Goal: Information Seeking & Learning: Learn about a topic

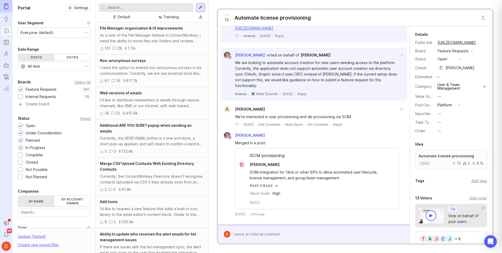
scroll to position [216, 0]
drag, startPoint x: 250, startPoint y: 155, endPoint x: 289, endPoint y: 154, distance: 39.0
click at [289, 154] on div "SCIM provisioning" at bounding box center [317, 157] width 163 height 9
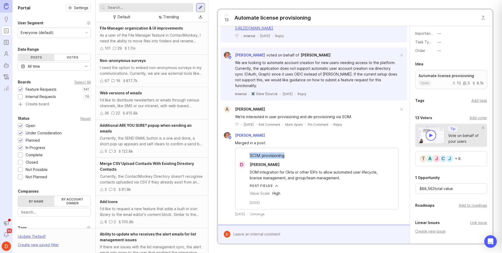
scroll to position [82, 0]
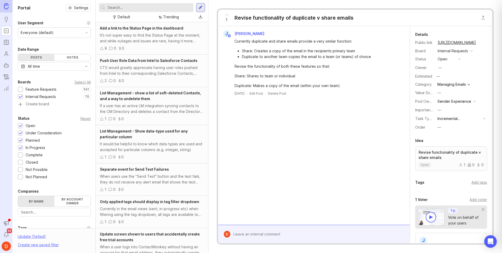
scroll to position [78, 0]
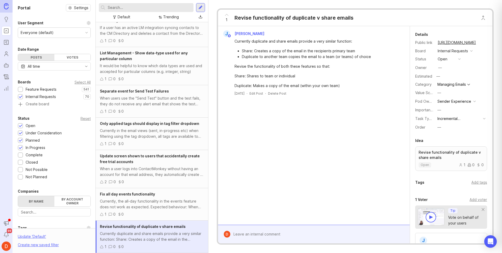
click at [456, 50] on div "Internal Requests" at bounding box center [453, 51] width 30 height 6
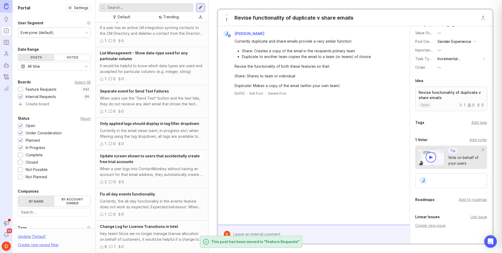
scroll to position [92, 0]
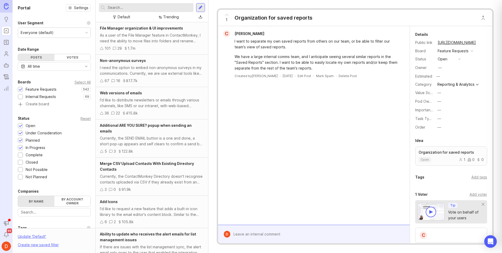
click at [440, 100] on div "—" at bounding box center [440, 102] width 4 height 6
click at [450, 130] on Experience "Manager Experience" at bounding box center [449, 130] width 26 height 10
click at [442, 110] on button "—" at bounding box center [449, 110] width 26 height 7
click at [421, 110] on label "Importance" at bounding box center [426, 110] width 20 height 4
click at [474, 177] on div "Add tags" at bounding box center [480, 178] width 16 height 6
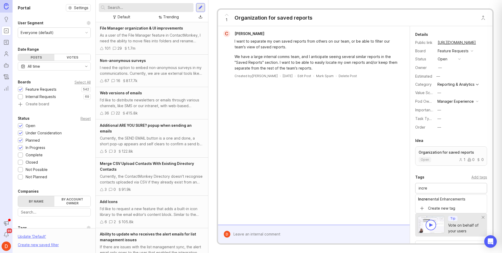
type input "incre"
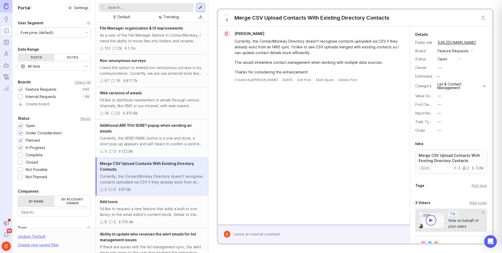
click at [456, 158] on p "Merge CSV Upload Contacts With Existing Directory Contacts" at bounding box center [451, 158] width 65 height 10
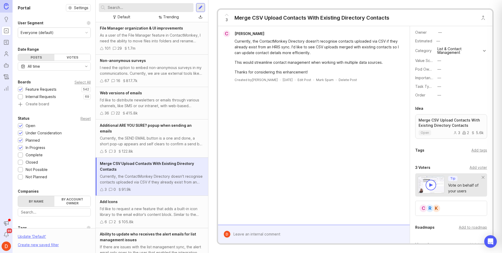
scroll to position [37, 0]
click at [457, 203] on div "K R C" at bounding box center [452, 206] width 72 height 15
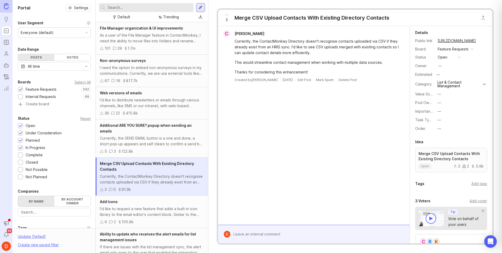
scroll to position [0, 0]
click at [446, 104] on button "—" at bounding box center [449, 104] width 26 height 7
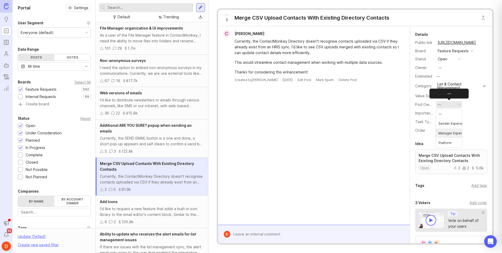
click at [450, 132] on Experience "Manager Experience" at bounding box center [449, 133] width 26 height 10
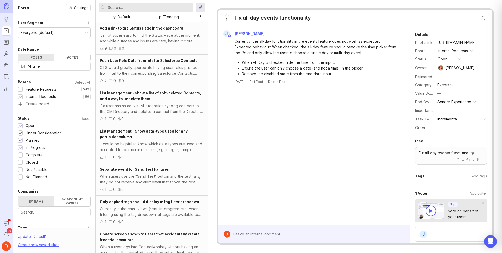
scroll to position [46, 0]
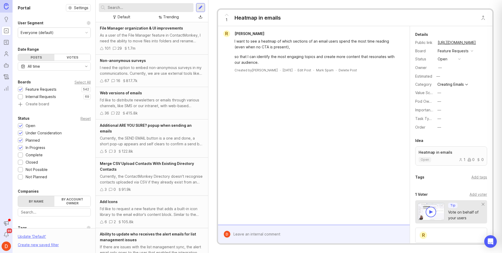
click at [329, 25] on div "1 Heatmap in emails" at bounding box center [355, 18] width 275 height 16
click at [484, 16] on button "Close button" at bounding box center [483, 18] width 10 height 10
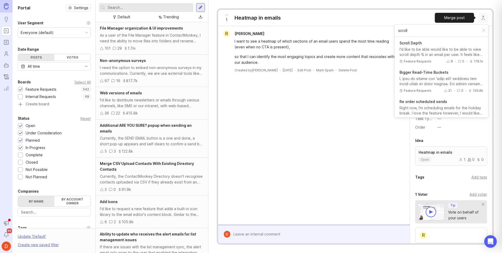
type input "scroll"
click at [436, 48] on div "I'd like to be able would like to be able to view scroll depth % in an email pe…" at bounding box center [442, 52] width 84 height 10
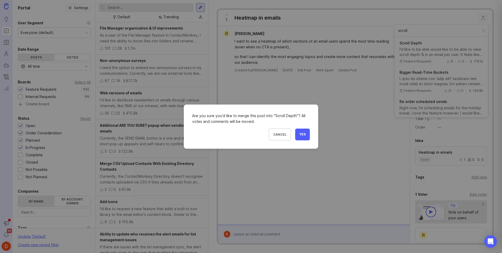
click at [303, 137] on button "Yes" at bounding box center [302, 135] width 15 height 12
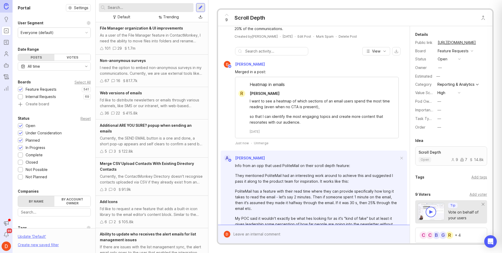
scroll to position [31, 0]
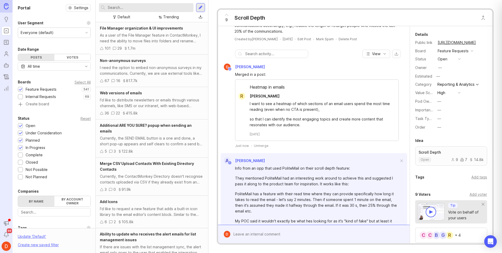
click at [325, 73] on div "Merged in a post:" at bounding box center [317, 75] width 164 height 6
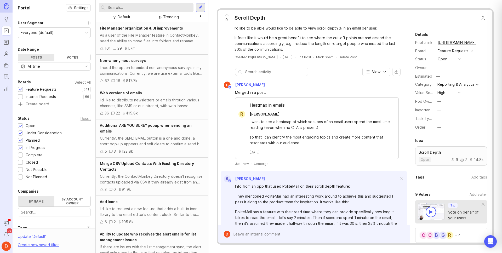
scroll to position [83, 0]
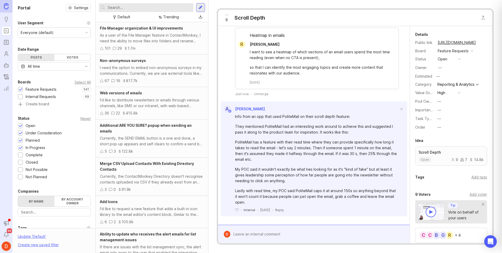
click at [275, 61] on div "I want to see a heatmap of which sections of an email users spend the most time…" at bounding box center [320, 62] width 141 height 27
click at [271, 148] on div "PoliteMail has a feature with their read time where they can provide specifical…" at bounding box center [317, 150] width 164 height 23
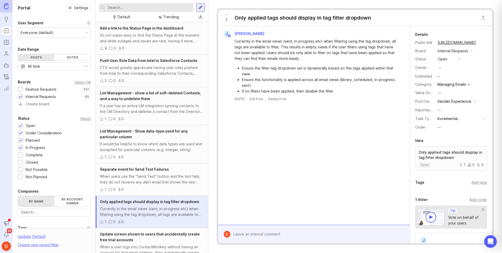
click at [446, 51] on div "Internal Requests" at bounding box center [453, 51] width 30 height 6
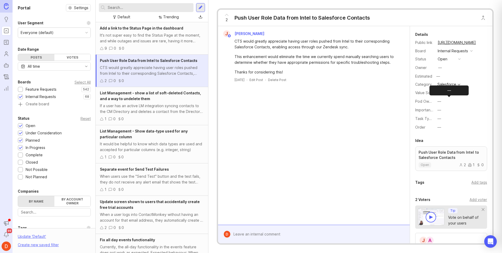
click at [451, 101] on button "—" at bounding box center [449, 101] width 26 height 7
click at [454, 138] on li "Platform" at bounding box center [449, 140] width 26 height 10
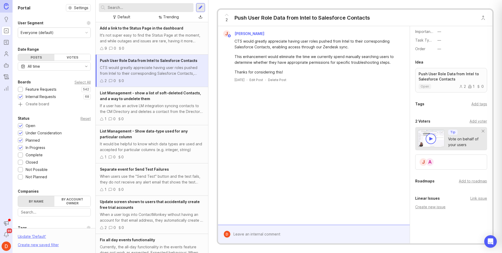
scroll to position [92, 0]
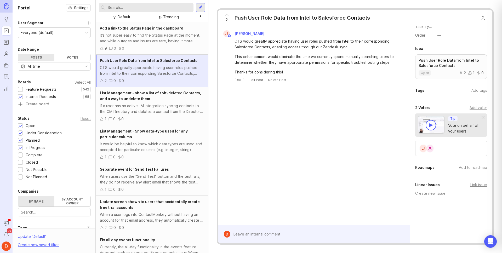
click at [478, 91] on div "Add tags" at bounding box center [480, 91] width 16 height 6
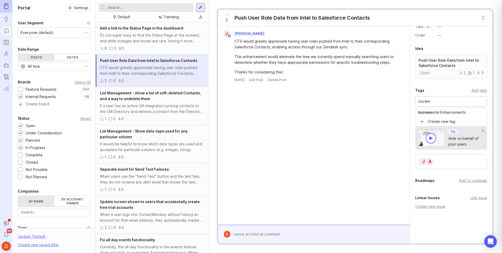
type input "increm"
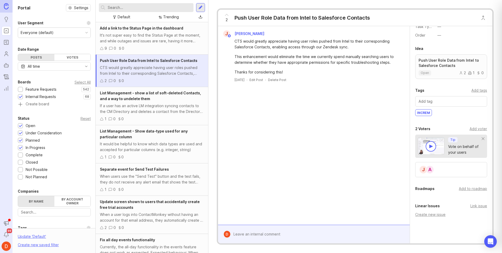
click at [426, 113] on div "increm" at bounding box center [424, 113] width 16 height 6
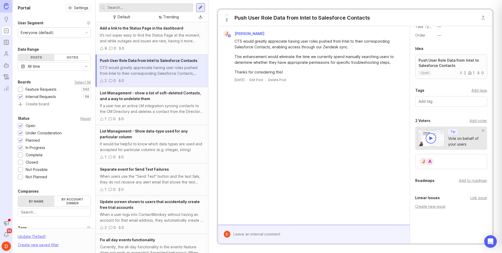
click at [441, 103] on input "text" at bounding box center [451, 102] width 65 height 6
type input "increm"
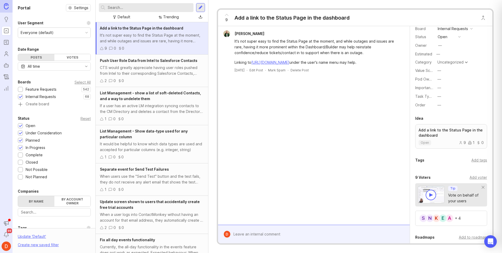
scroll to position [26, 0]
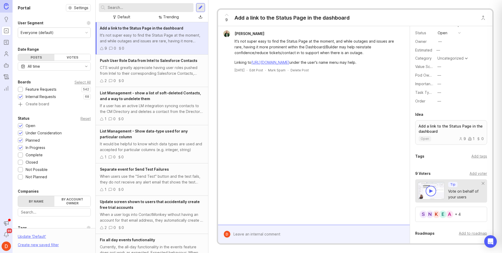
click at [468, 215] on div "A E K N S + 4" at bounding box center [452, 214] width 72 height 15
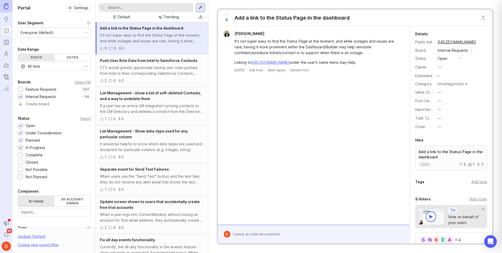
scroll to position [0, 0]
drag, startPoint x: 386, startPoint y: 63, endPoint x: 234, endPoint y: 40, distance: 153.8
click at [234, 40] on div "It's not super easy to find the Status Page at the moment, and while outages an…" at bounding box center [314, 51] width 188 height 28
copy div "It's not super easy to find the Status Page at the moment, and while outages an…"
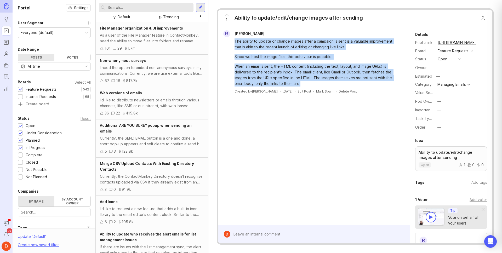
drag, startPoint x: 235, startPoint y: 41, endPoint x: 328, endPoint y: 82, distance: 101.2
click at [328, 82] on div "The ability to update or change images after a campaign is sent is a valuable i…" at bounding box center [317, 62] width 165 height 48
copy div "The ability to update or change images after a campaign is sent is a valuable i…"
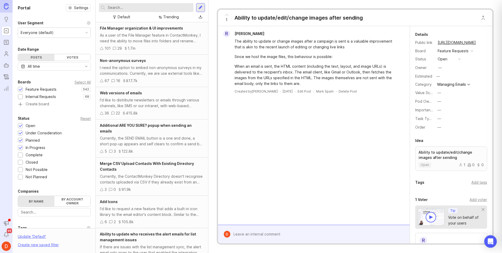
click at [450, 85] on div "Managing Emails" at bounding box center [452, 85] width 29 height 4
click at [421, 85] on div "Category" at bounding box center [425, 85] width 18 height 6
click at [443, 101] on button "—" at bounding box center [449, 101] width 26 height 7
click at [454, 122] on Experience "Sender Experience" at bounding box center [449, 121] width 26 height 10
click at [422, 80] on div "Details Public link https://feedback.contactmonkey.com/feature-requests/p/abili…" at bounding box center [451, 81] width 82 height 100
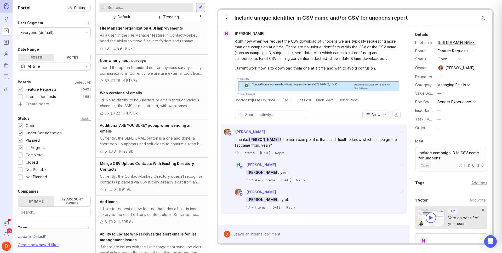
click at [282, 54] on div "Right now when we request the CSV download of unopens we are typically requesti…" at bounding box center [317, 49] width 165 height 23
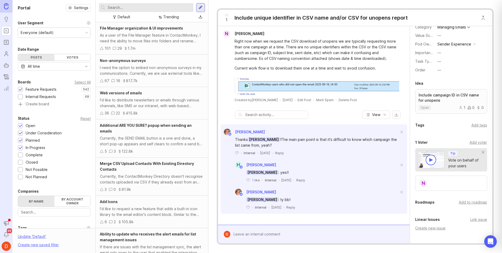
scroll to position [72, 0]
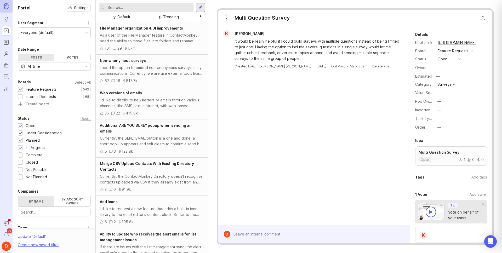
click at [441, 102] on div "—" at bounding box center [440, 102] width 4 height 6
click at [456, 119] on Experience "Sender Experience" at bounding box center [449, 121] width 26 height 10
click at [445, 100] on button "—" at bounding box center [449, 101] width 26 height 7
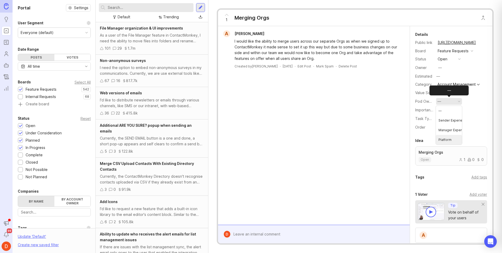
click at [450, 140] on li "Platform" at bounding box center [449, 140] width 26 height 10
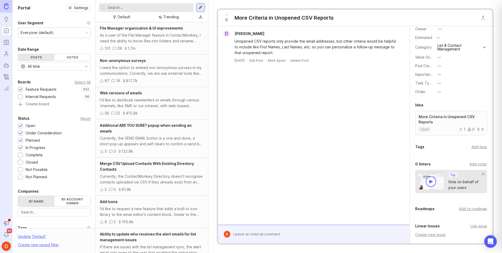
scroll to position [61, 0]
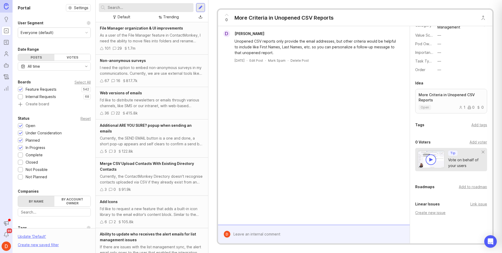
click at [477, 142] on div "Add voter" at bounding box center [479, 142] width 18 height 6
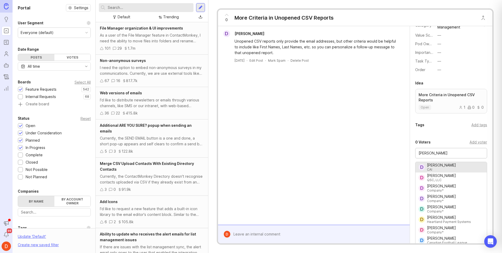
type input "derek"
click at [437, 135] on div "Details Public link https://feedback.contactmonkey.com/feature-requests/p/more-…" at bounding box center [451, 122] width 82 height 315
click at [301, 230] on div at bounding box center [318, 235] width 175 height 10
click at [434, 152] on input "derek" at bounding box center [451, 153] width 65 height 6
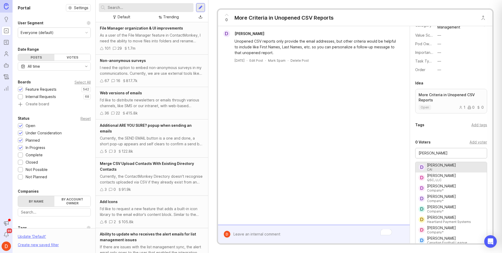
click at [434, 152] on input "derek" at bounding box center [451, 153] width 65 height 6
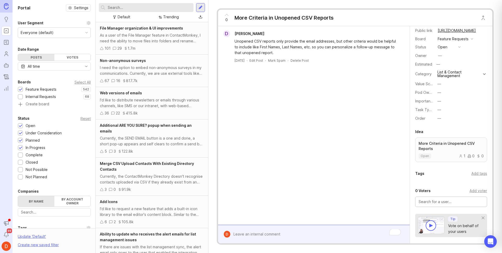
scroll to position [0, 0]
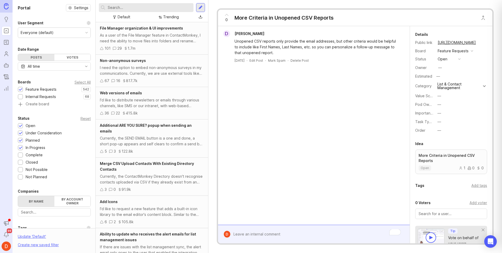
click at [446, 105] on button "—" at bounding box center [449, 104] width 26 height 7
click at [453, 131] on Experience "Manager Experience" at bounding box center [449, 133] width 26 height 10
click at [484, 17] on button "Close button" at bounding box center [483, 18] width 10 height 10
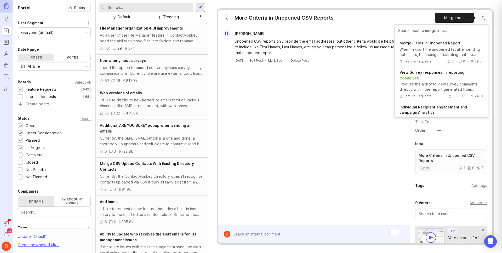
click at [442, 49] on div "When I export the unopened list after sending out emails, I'm finding it frustr…" at bounding box center [442, 52] width 84 height 10
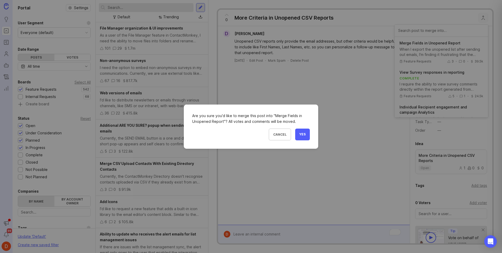
click at [303, 133] on span "Yes" at bounding box center [303, 134] width 6 height 4
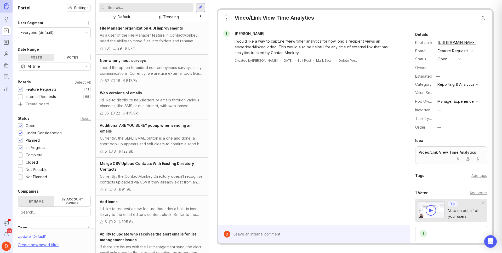
scroll to position [84, 0]
